Goal: Information Seeking & Learning: Learn about a topic

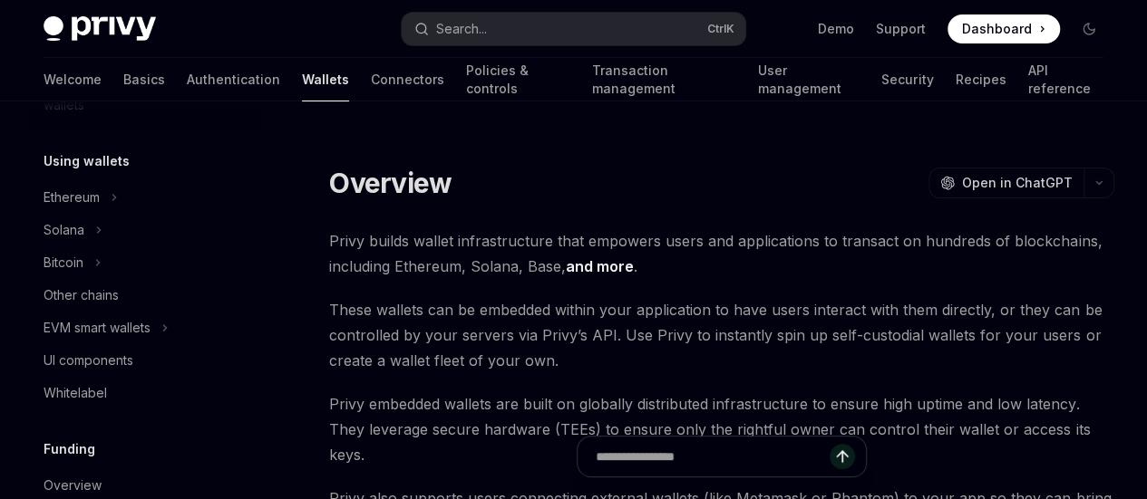
scroll to position [425, 0]
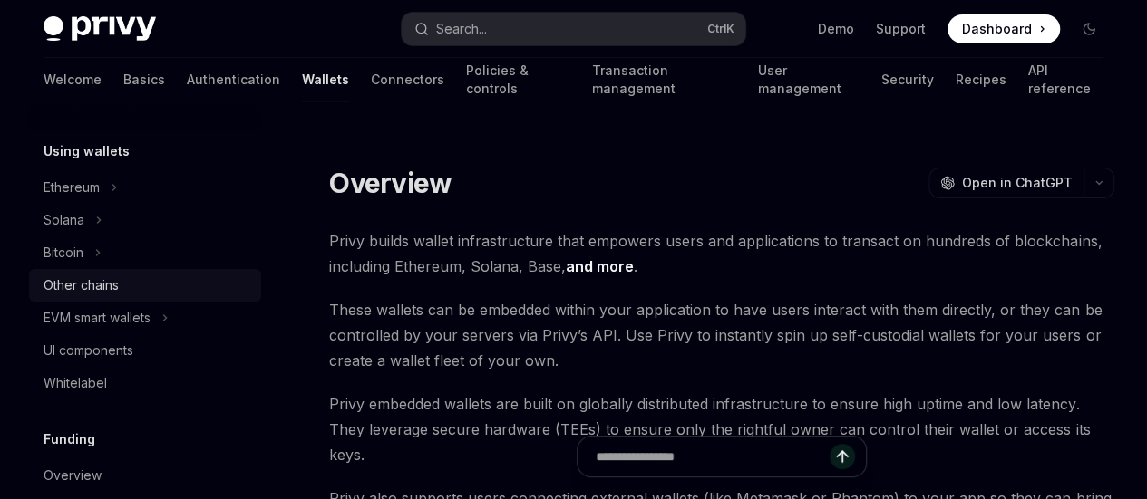
click at [104, 287] on div "Other chains" at bounding box center [81, 286] width 75 height 22
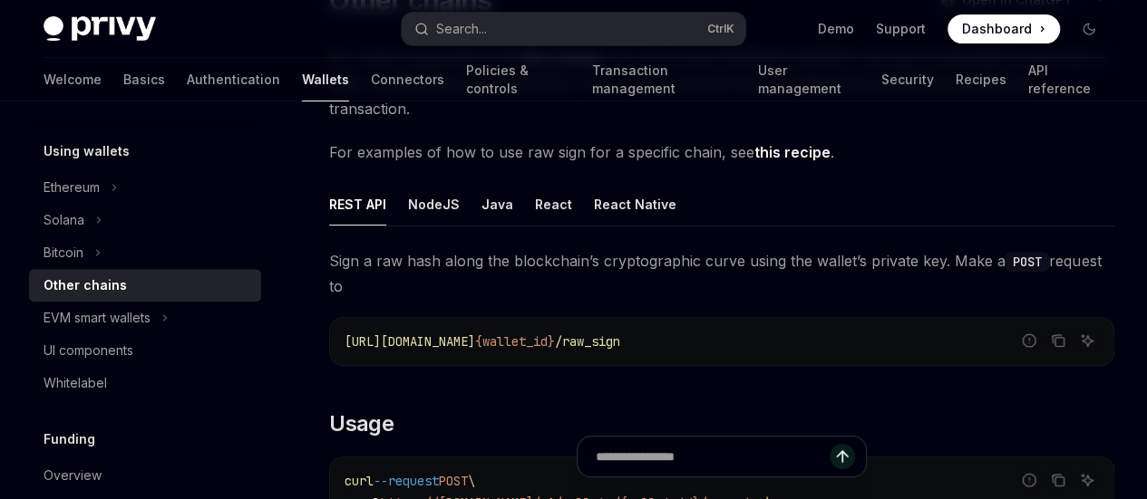
scroll to position [195, 0]
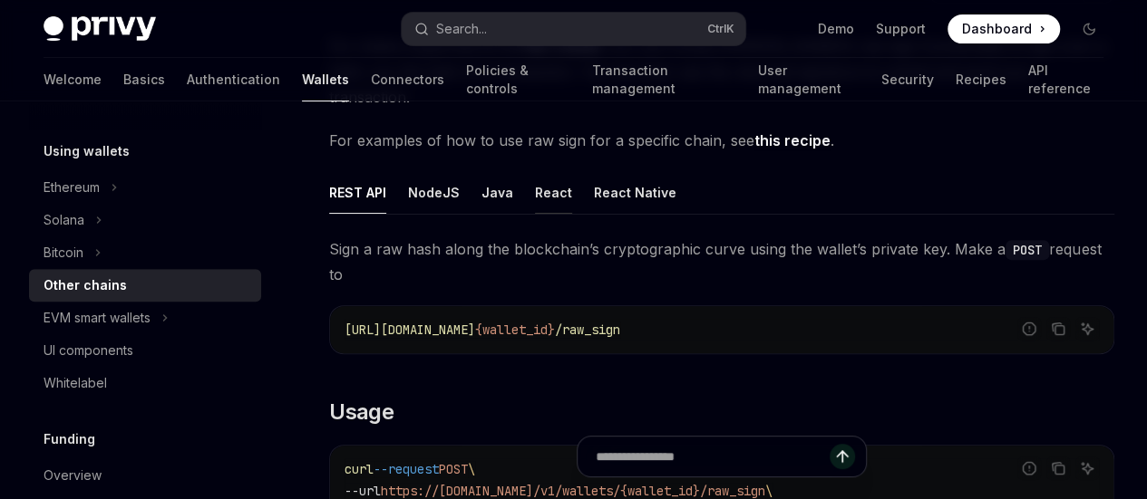
click at [549, 214] on div "React" at bounding box center [553, 192] width 37 height 43
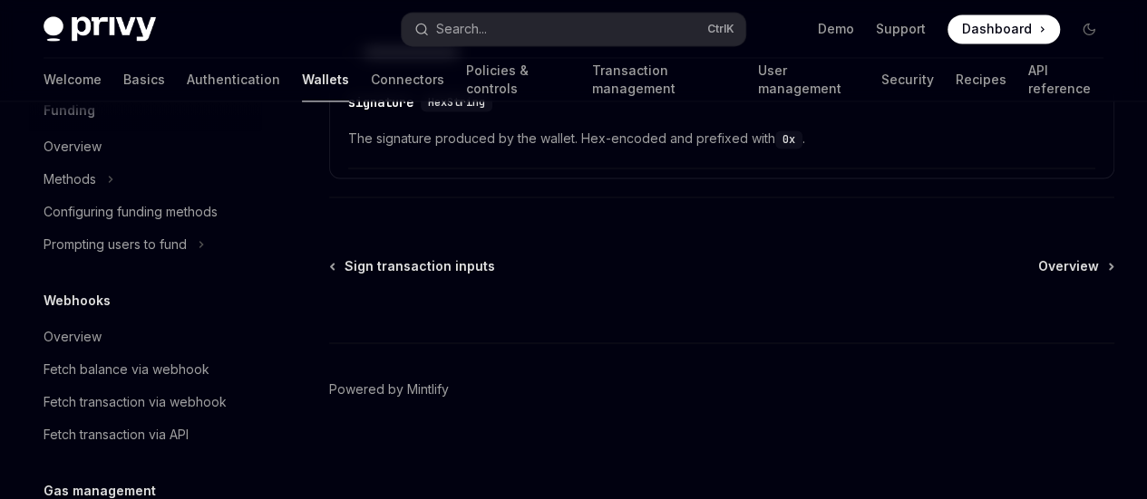
scroll to position [759, 0]
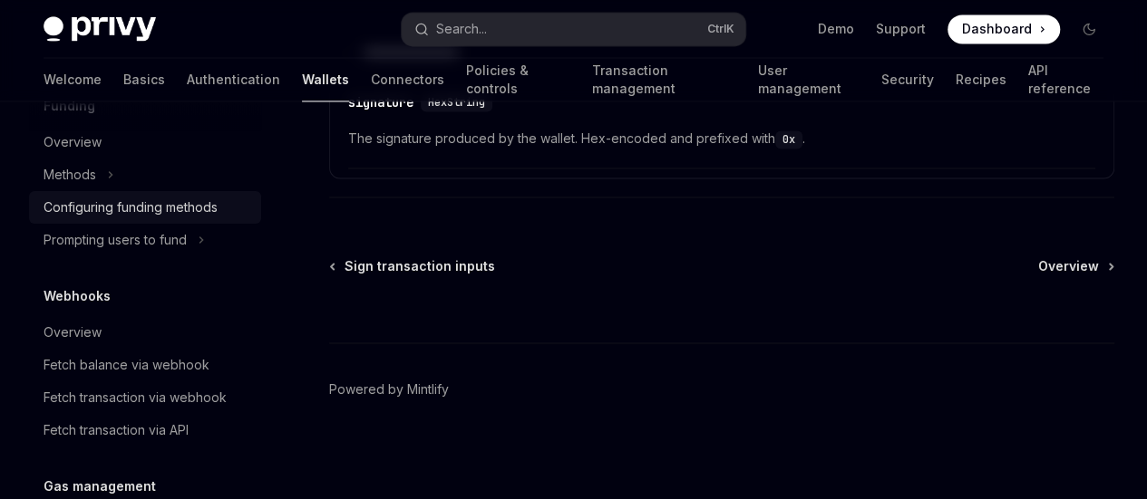
click at [208, 199] on div "Configuring funding methods" at bounding box center [131, 208] width 174 height 22
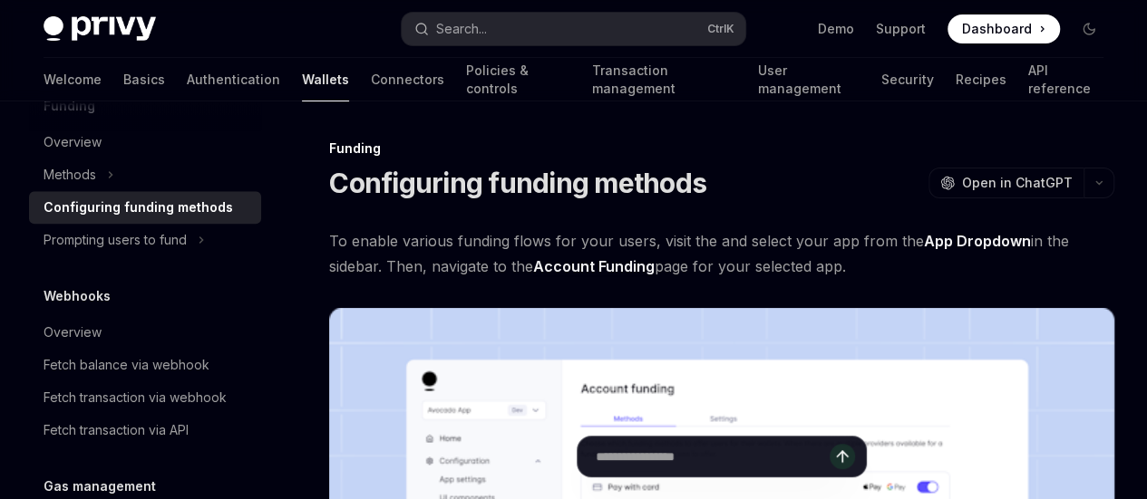
click at [363, 264] on span "To enable various funding flows for your users, visit the and select your app f…" at bounding box center [721, 253] width 785 height 51
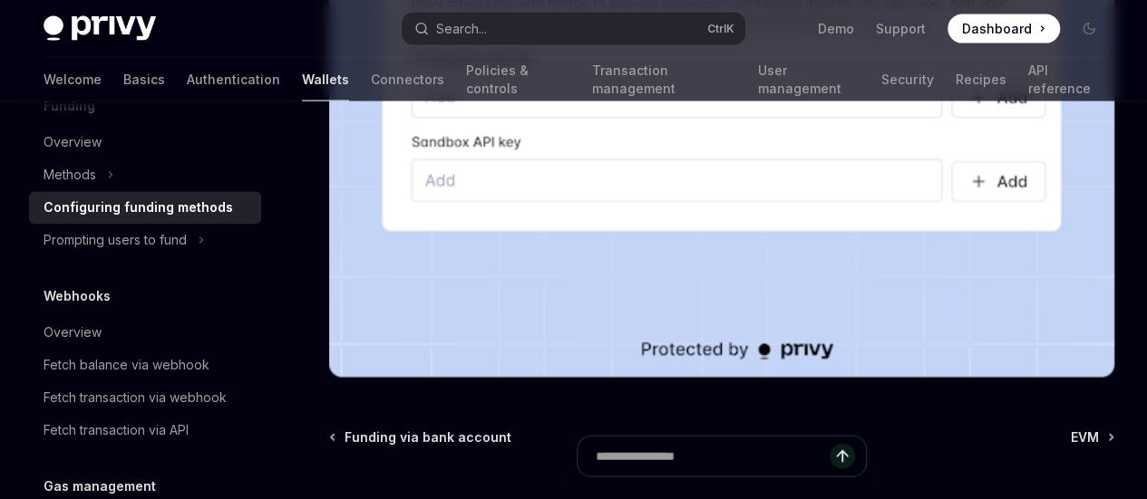
scroll to position [1947, 0]
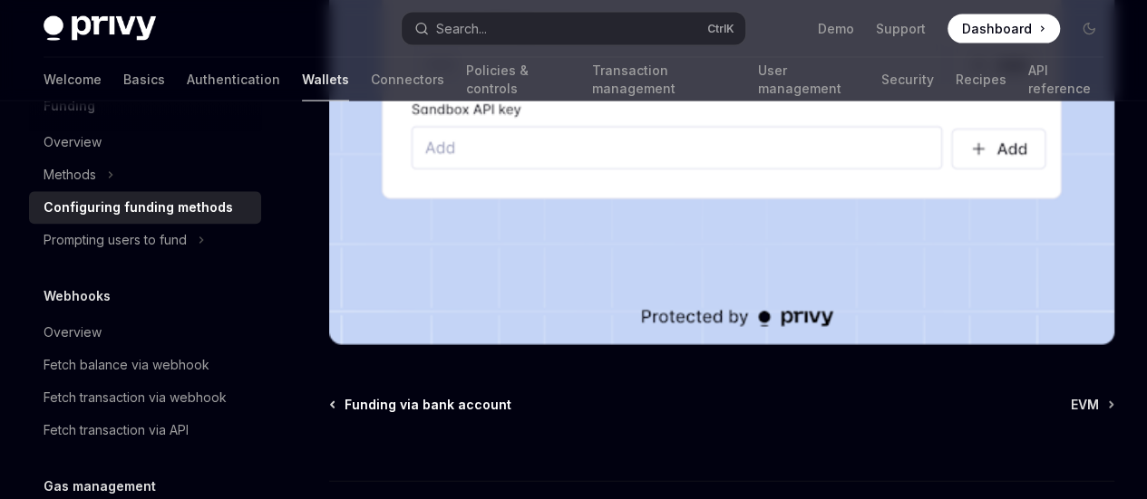
click at [363, 396] on span "Funding via bank account" at bounding box center [427, 405] width 167 height 18
type textarea "*"
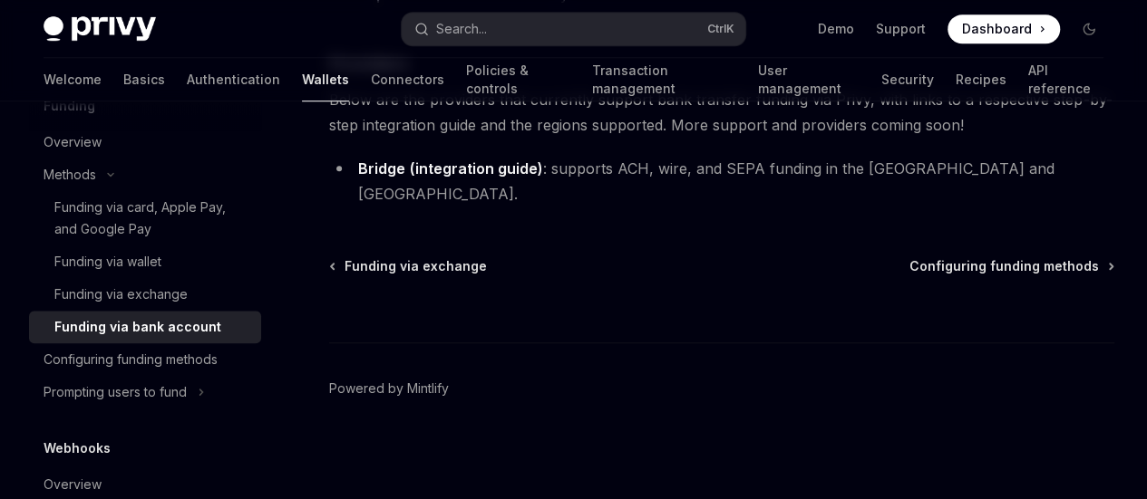
scroll to position [785, 0]
click at [506, 26] on button "Search... Ctrl K" at bounding box center [574, 29] width 344 height 33
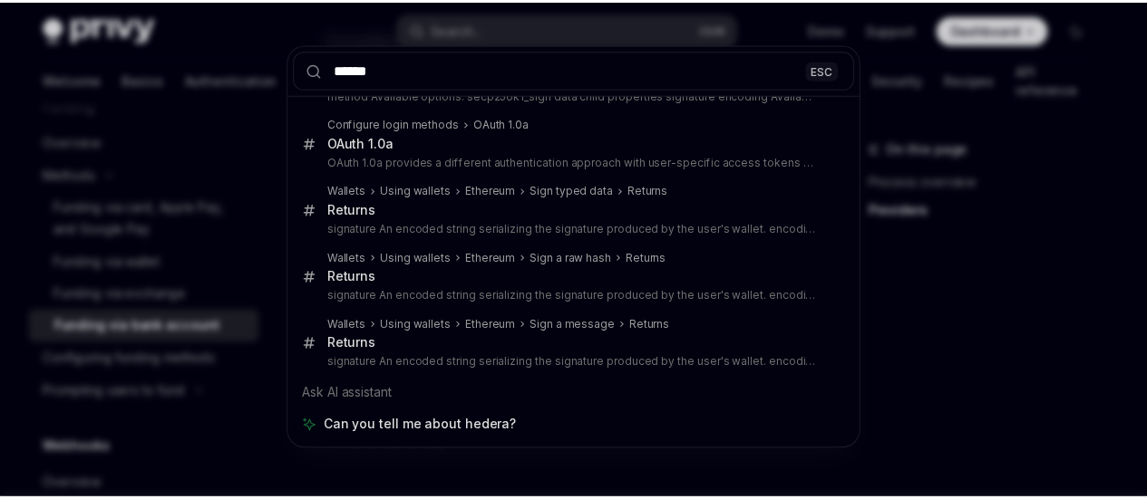
scroll to position [0, 0]
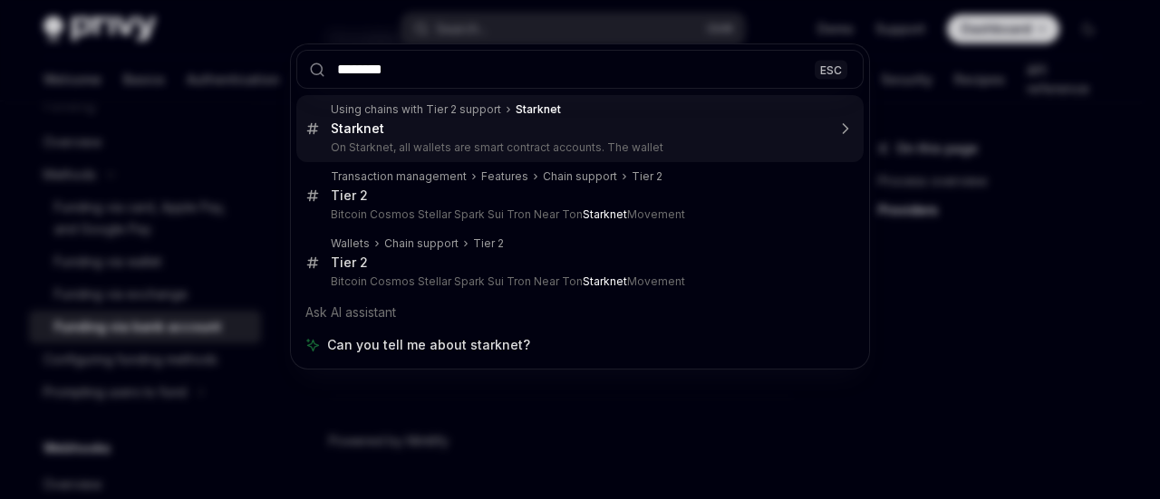
type input "*******"
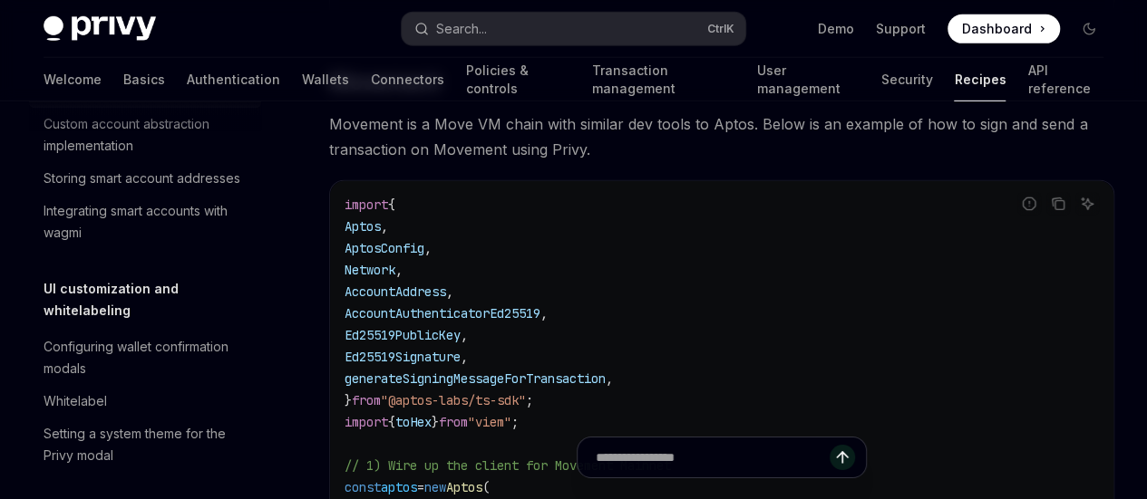
scroll to position [867, 0]
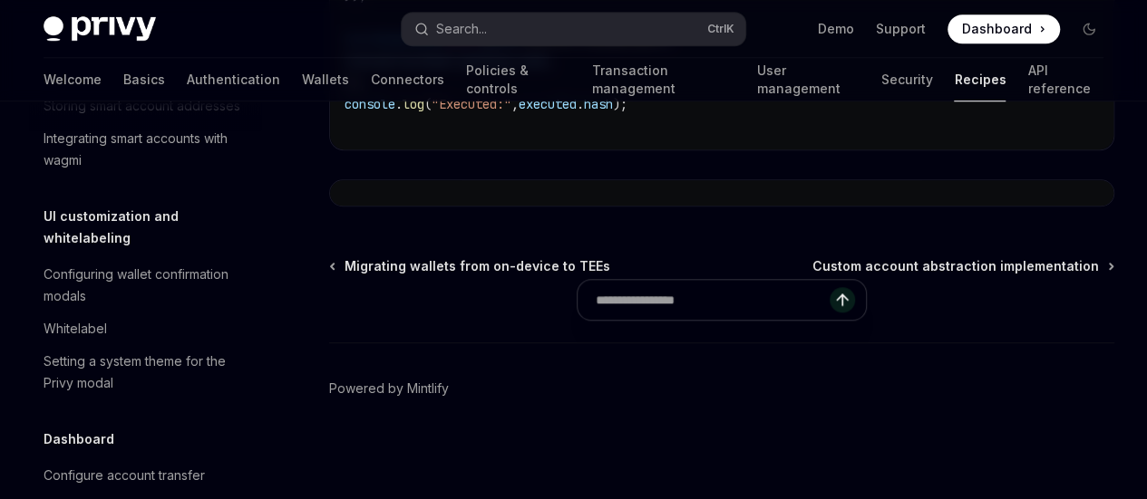
scroll to position [0, 0]
click at [0, 0] on link "Ton" at bounding box center [0, 0] width 0 height 0
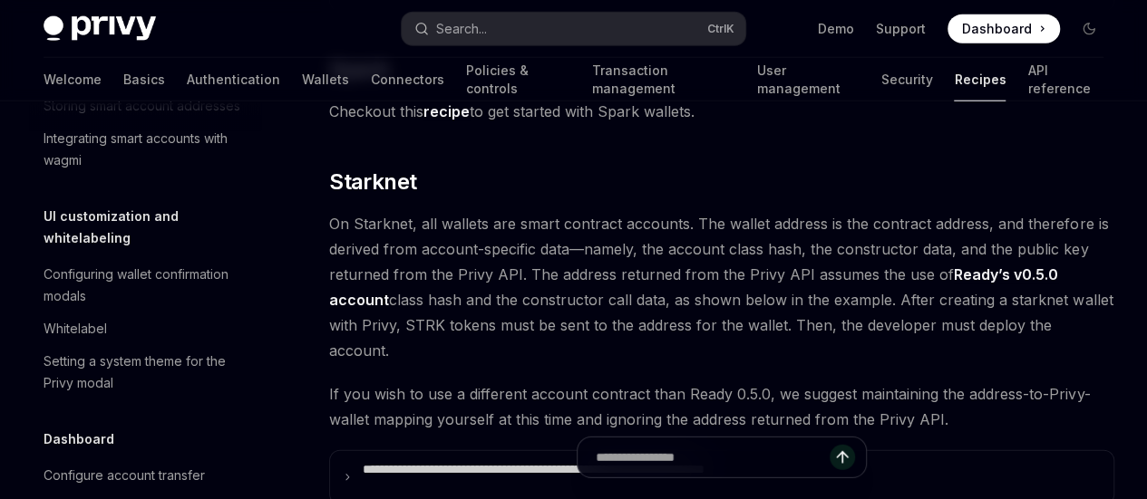
scroll to position [2304, 0]
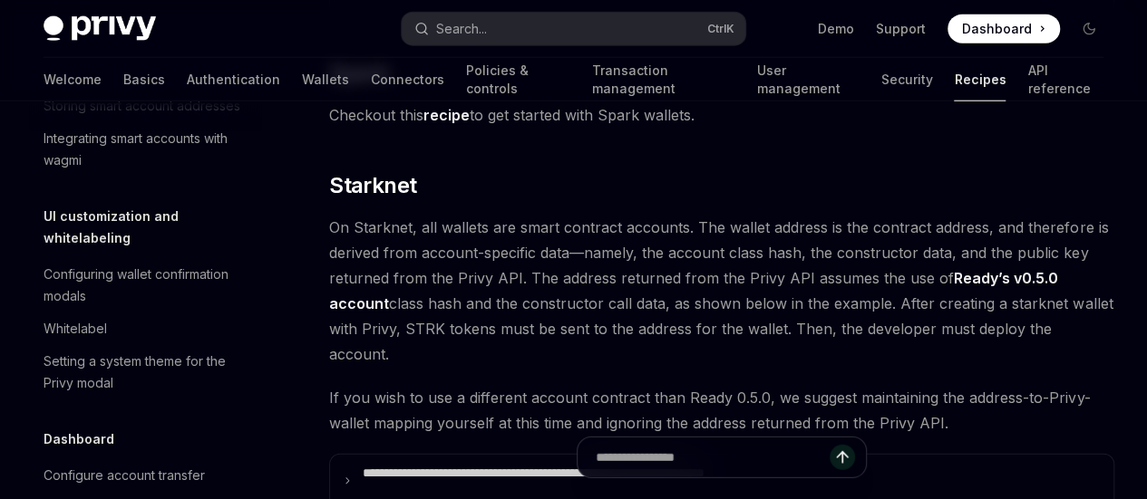
click at [0, 0] on link "Near" at bounding box center [0, 0] width 0 height 0
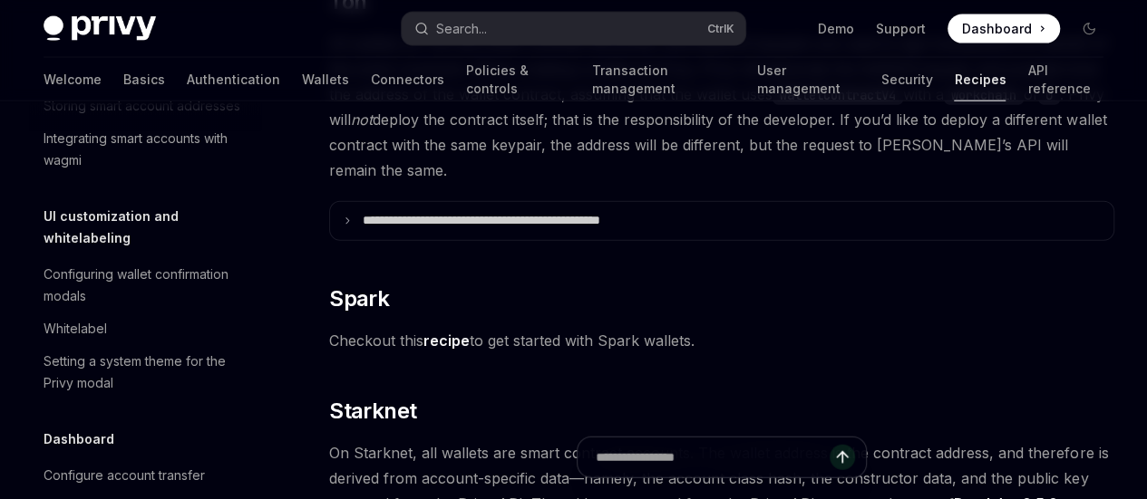
scroll to position [2059, 0]
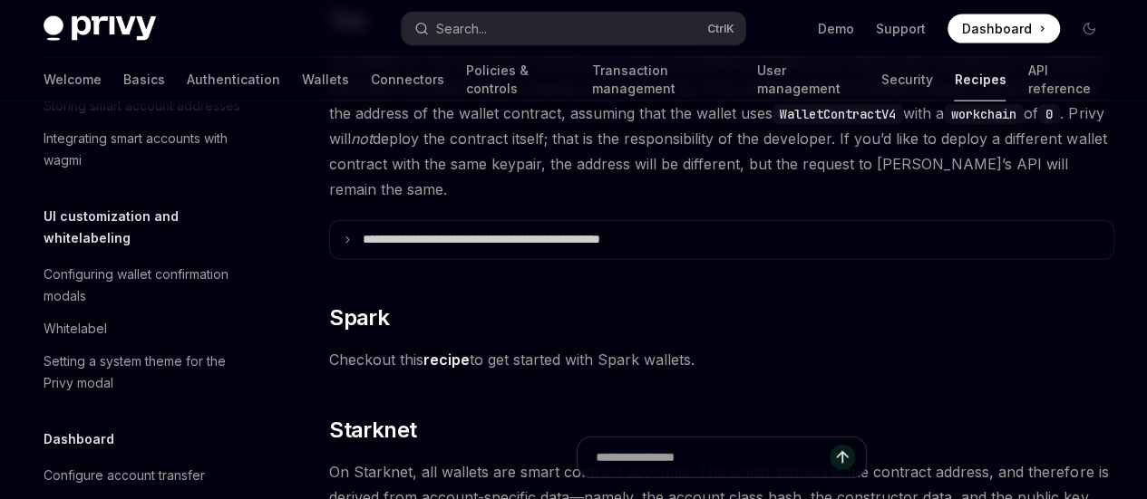
click at [0, 0] on link "Bitcoin (segwit)" at bounding box center [0, 0] width 0 height 0
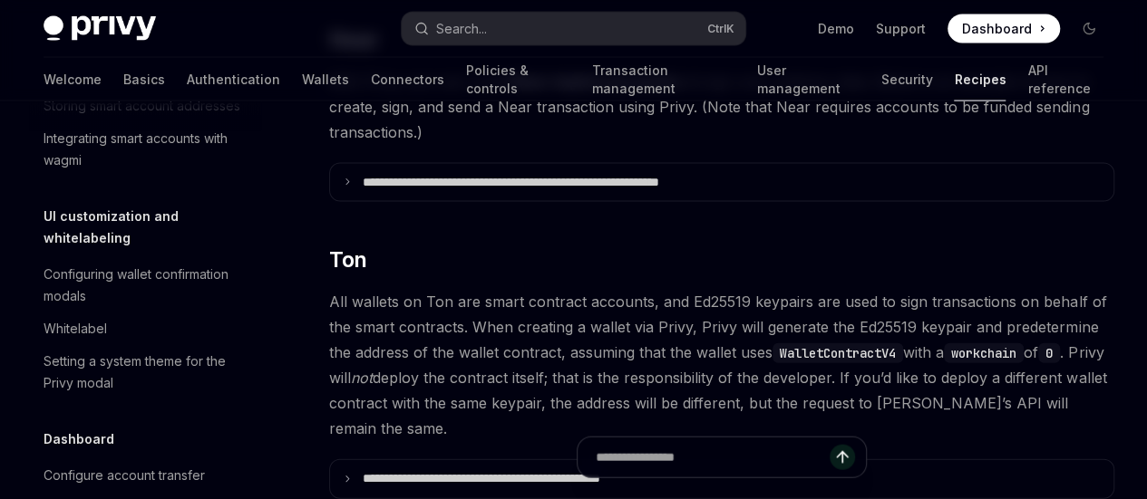
scroll to position [1813, 0]
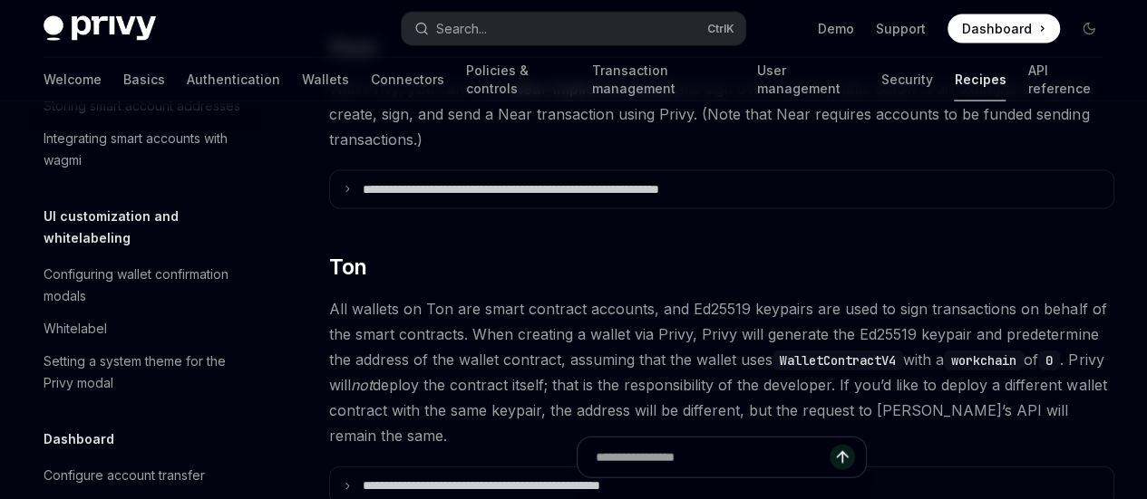
click at [0, 0] on link "Tron" at bounding box center [0, 0] width 0 height 0
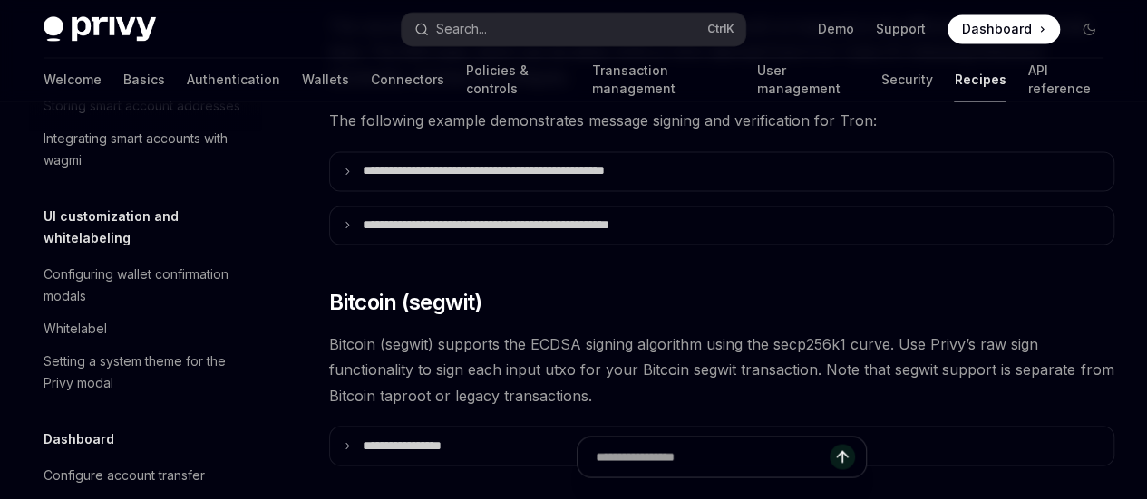
scroll to position [1326, 0]
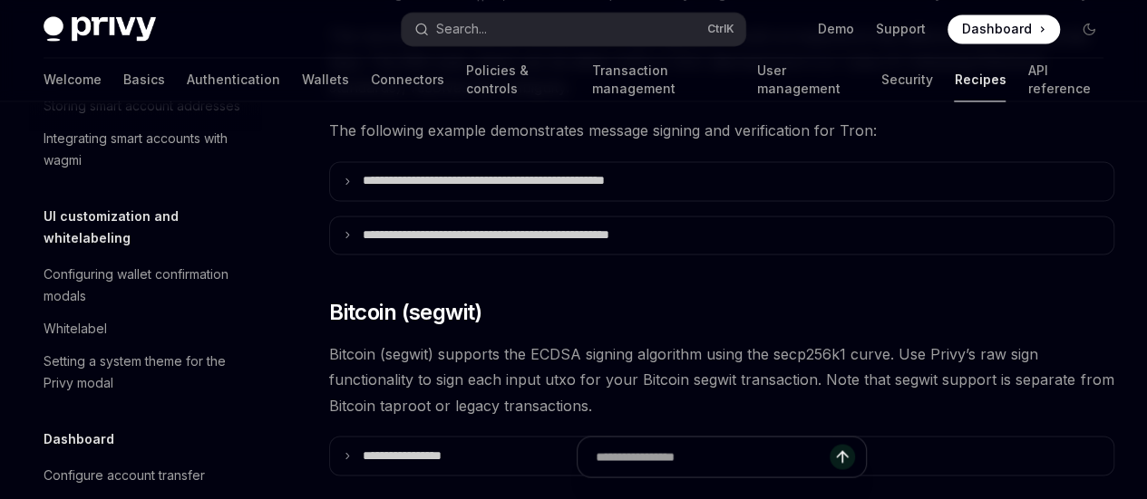
click at [0, 0] on link "Sui" at bounding box center [0, 0] width 0 height 0
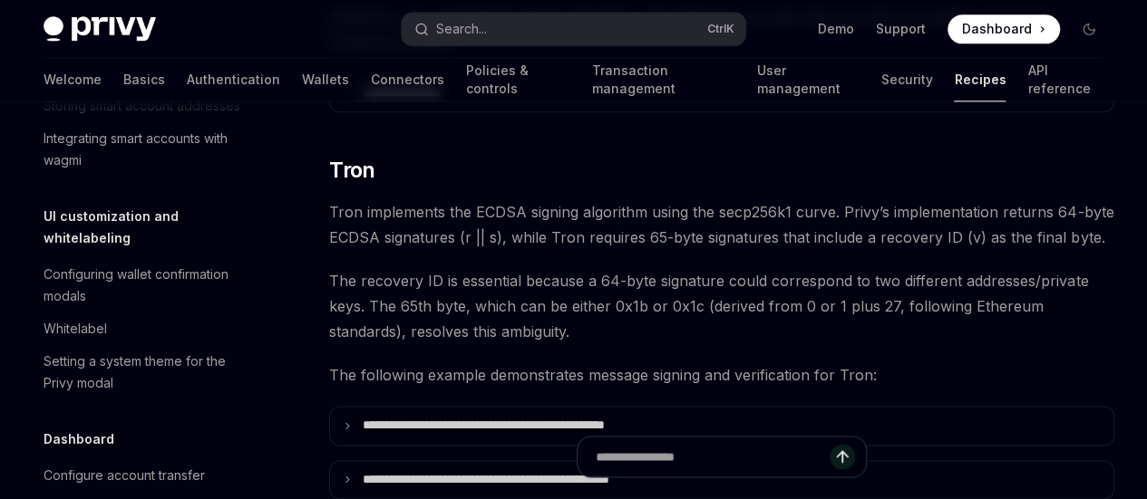
scroll to position [1080, 0]
click at [0, 0] on link "Cosmos" at bounding box center [0, 0] width 0 height 0
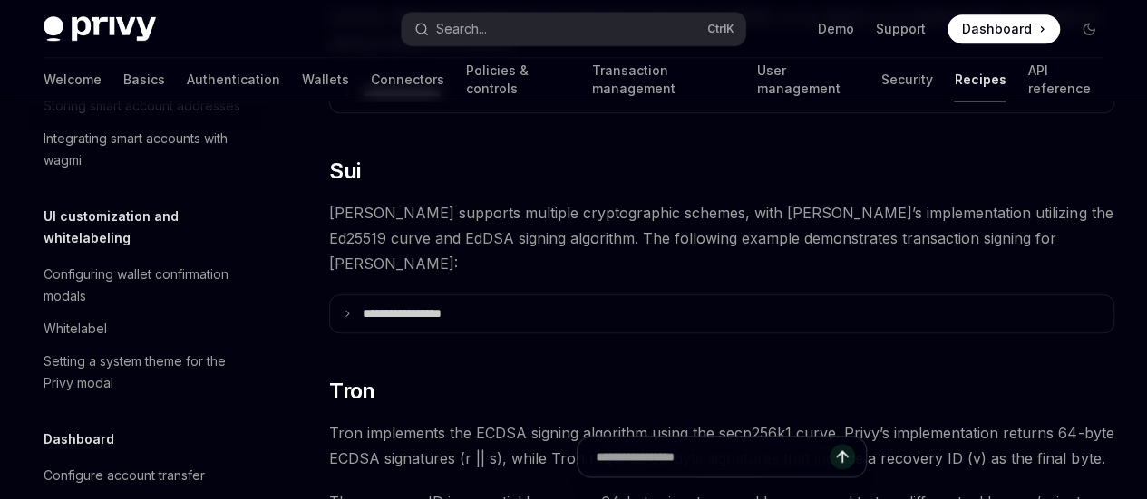
click at [0, 0] on link "Stellar" at bounding box center [0, 0] width 0 height 0
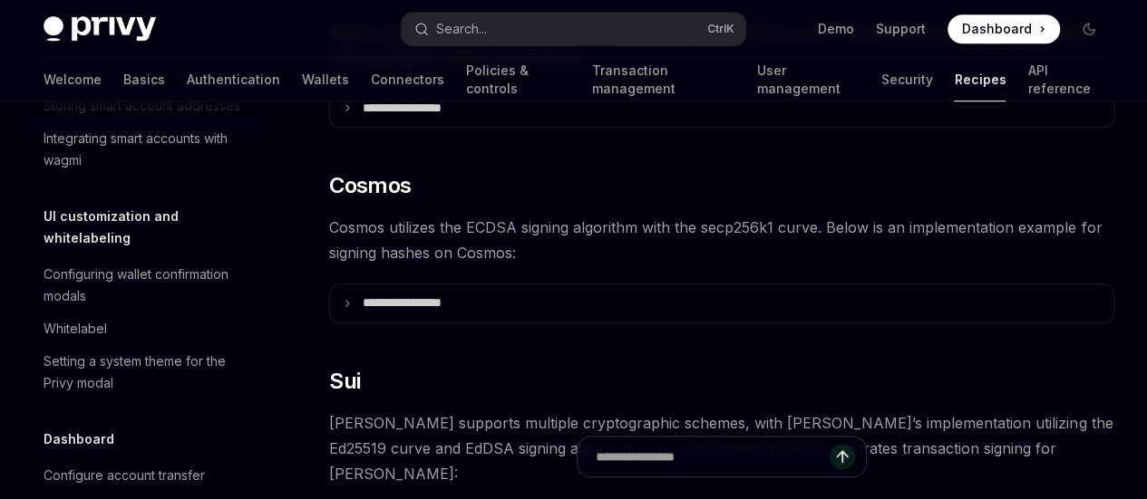
scroll to position [640, 0]
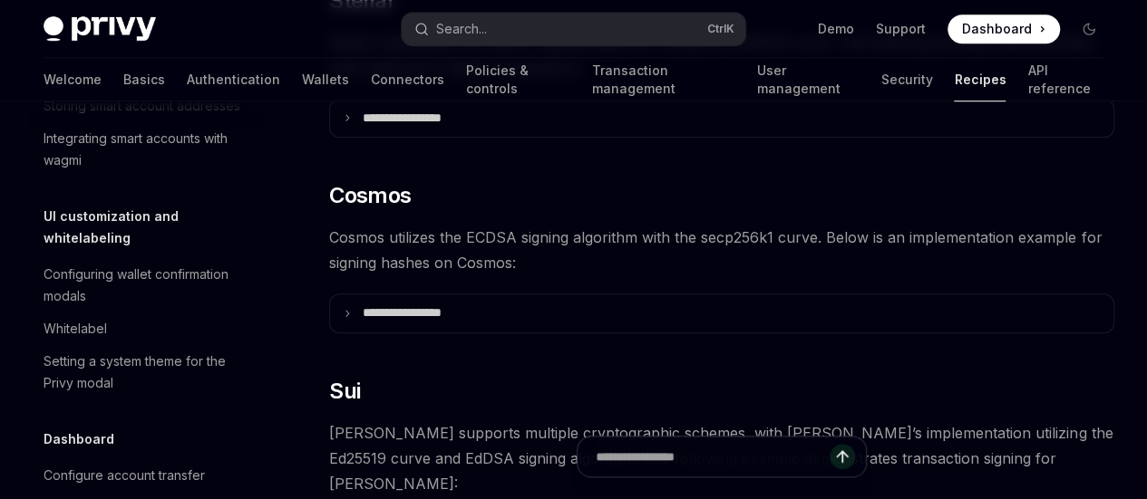
type textarea "*"
